Goal: Task Accomplishment & Management: Complete application form

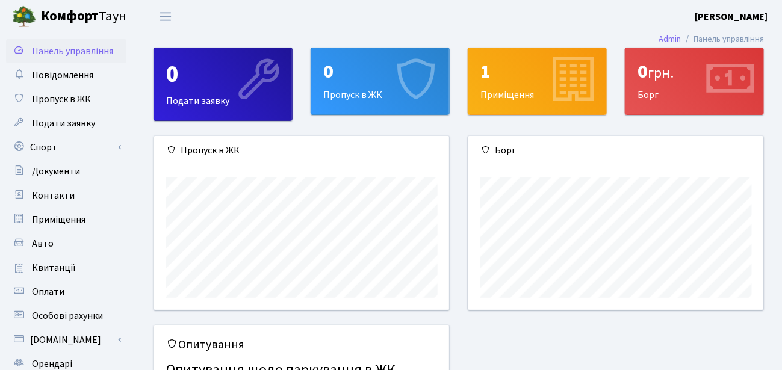
scroll to position [173, 296]
click at [73, 99] on span "Пропуск в ЖК" at bounding box center [61, 99] width 59 height 13
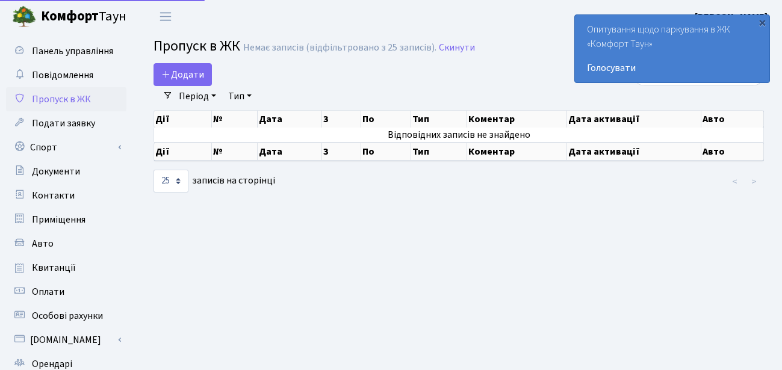
select select "25"
click at [169, 75] on icon at bounding box center [166, 74] width 10 height 10
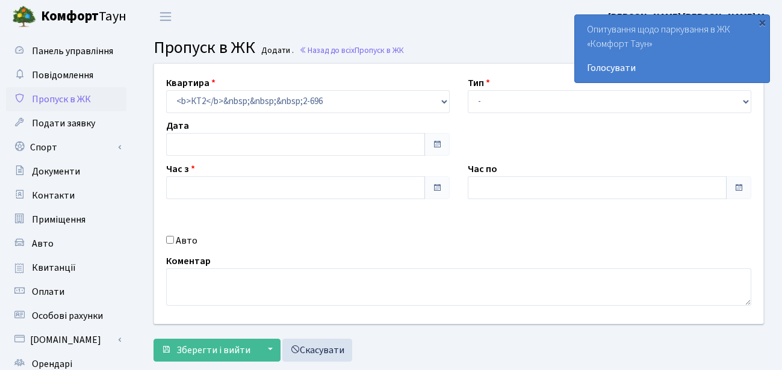
type input "[DATE]"
type input "16:00"
type input "17:15"
click at [439, 146] on span at bounding box center [437, 145] width 10 height 10
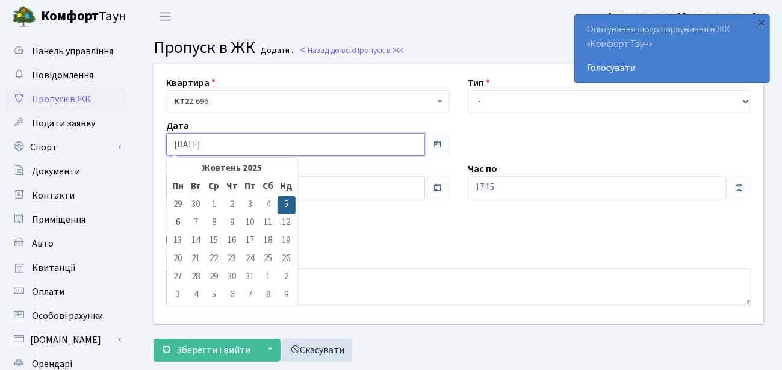
click at [289, 143] on input "[DATE]" at bounding box center [295, 144] width 259 height 23
click at [177, 220] on td "6" at bounding box center [178, 223] width 18 height 18
type input "[DATE]"
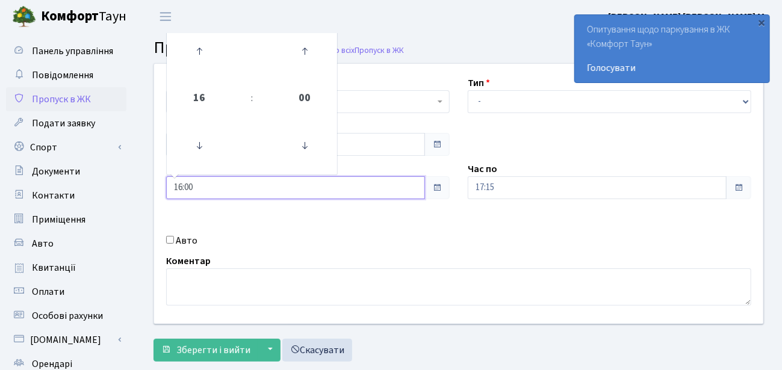
click at [205, 187] on input "16:00" at bounding box center [295, 187] width 259 height 23
